Goal: Task Accomplishment & Management: Use online tool/utility

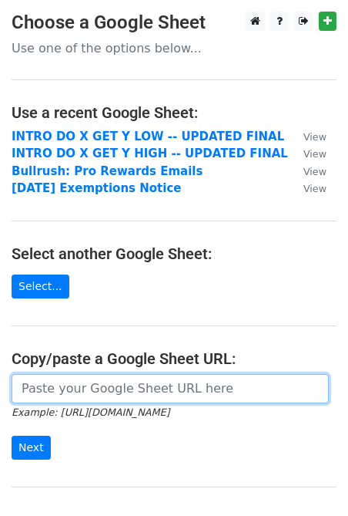
click at [119, 382] on input "url" at bounding box center [171, 388] width 318 height 29
paste input "[URL][DOMAIN_NAME]"
type input "[URL][DOMAIN_NAME]"
click at [12, 436] on input "Next" at bounding box center [31, 448] width 39 height 24
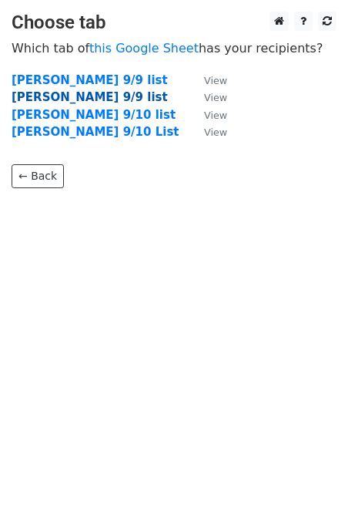
click at [76, 95] on strong "[PERSON_NAME] 9/9 list" at bounding box center [90, 97] width 157 height 14
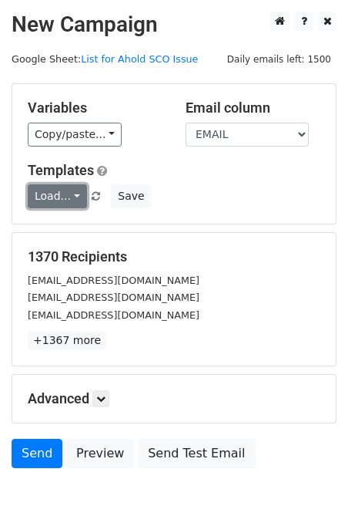
click at [77, 198] on link "Load..." at bounding box center [57, 196] width 59 height 24
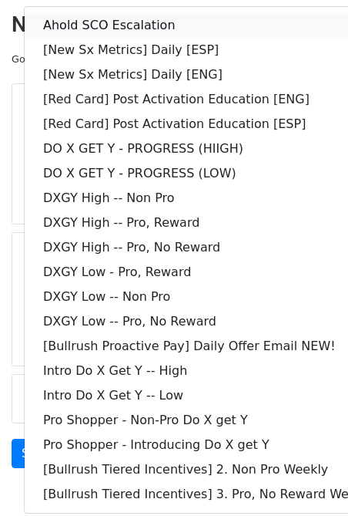
click at [172, 26] on link "Ahold SCO Escalation" at bounding box center [209, 25] width 369 height 25
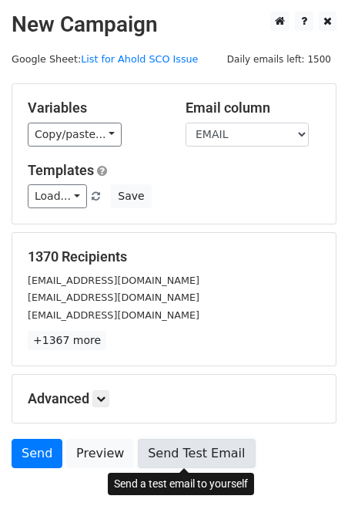
click at [202, 451] on link "Send Test Email" at bounding box center [196, 453] width 117 height 29
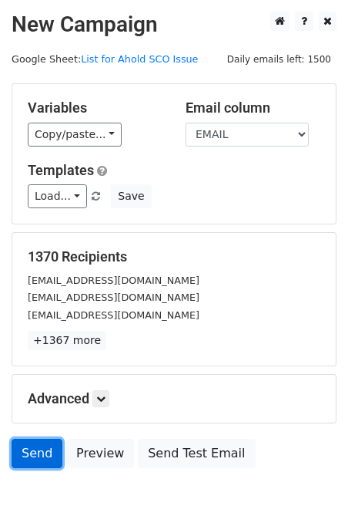
click at [33, 459] on link "Send" at bounding box center [37, 453] width 51 height 29
